Goal: Task Accomplishment & Management: Manage account settings

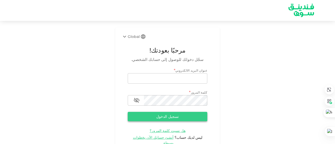
type input "[EMAIL_ADDRESS][DOMAIN_NAME]"
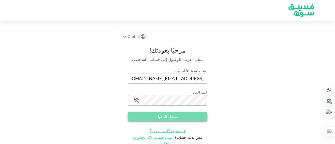
click at [186, 115] on button "تسجيل الدخول" at bounding box center [167, 116] width 79 height 9
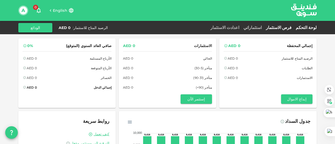
click at [288, 28] on link "فرص الاستثمار" at bounding box center [279, 27] width 30 height 5
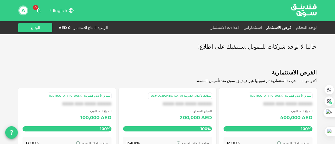
click at [245, 24] on div "لوحة التحكم فرص الاستثمار استثماراتي اعدادت الاستثمار الرصيد المتاح للاستثمار :…" at bounding box center [167, 27] width 298 height 9
click at [241, 26] on link "اعدادت الاستثمار" at bounding box center [224, 27] width 33 height 5
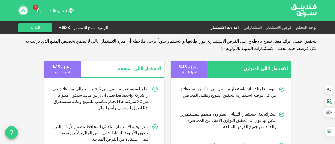
click at [14, 71] on div "لتحقيق أقصى عوائد معنا، ننصح بالاطلاع على الفرص الاستثمارية فور اطلاقها والاستث…" at bounding box center [167, 128] width 335 height 256
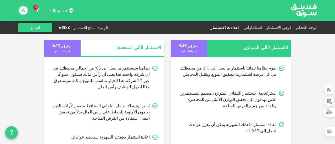
scroll to position [31, 0]
